Goal: Navigation & Orientation: Find specific page/section

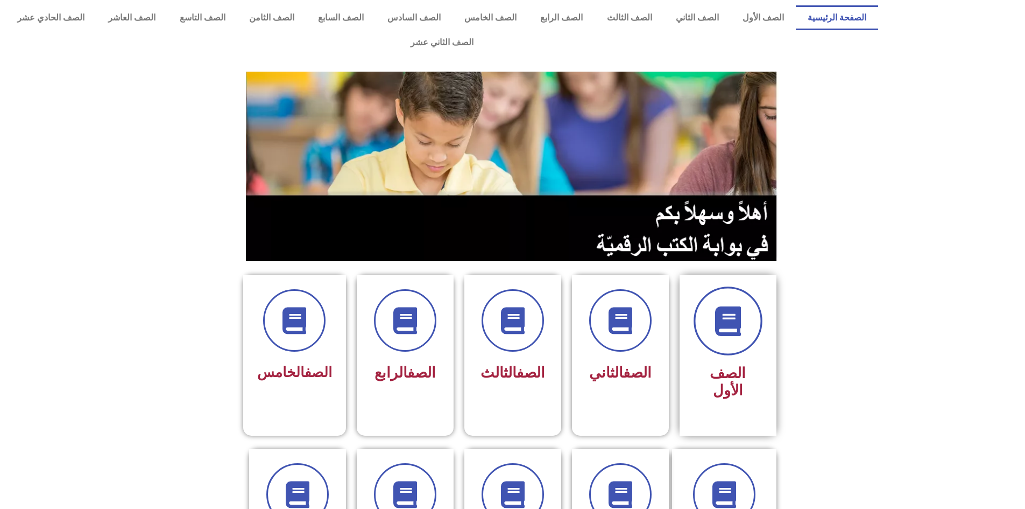
click at [731, 306] on icon at bounding box center [728, 321] width 30 height 30
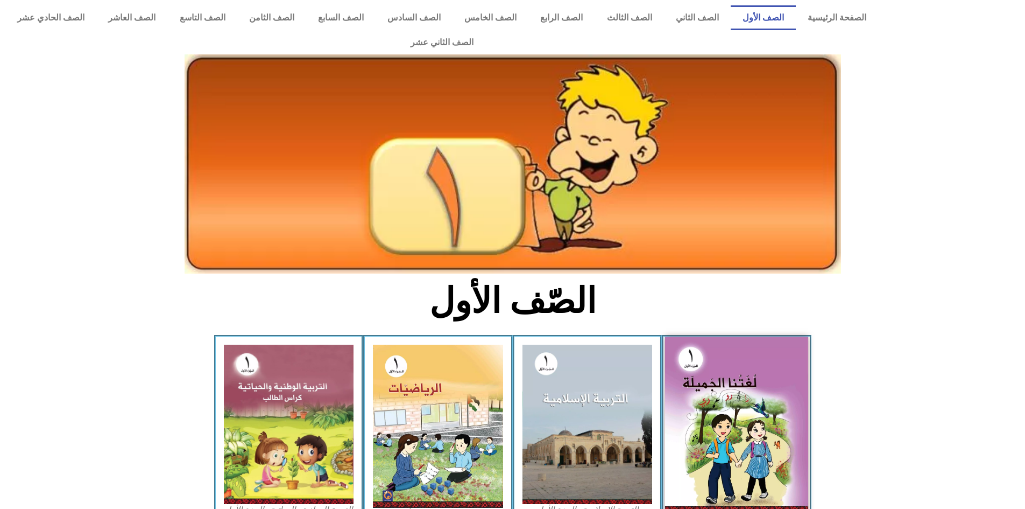
click at [697, 358] on img at bounding box center [736, 424] width 143 height 177
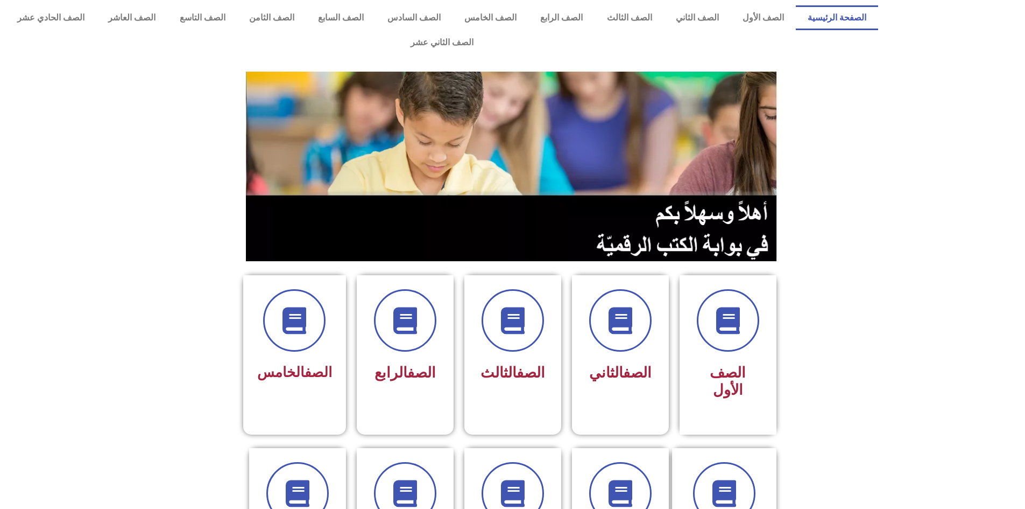
click at [959, 11] on div at bounding box center [955, 30] width 142 height 60
